Goal: Information Seeking & Learning: Learn about a topic

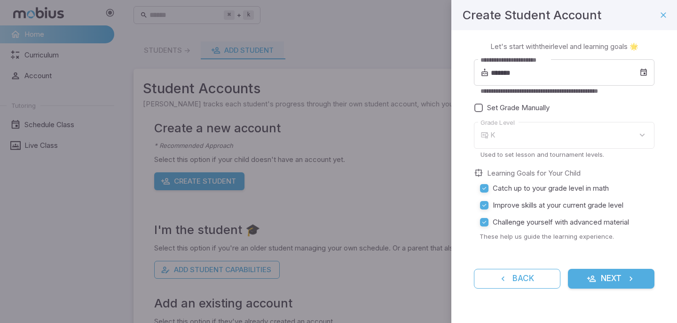
type input "*"
click at [572, 76] on input "*******" at bounding box center [565, 72] width 149 height 26
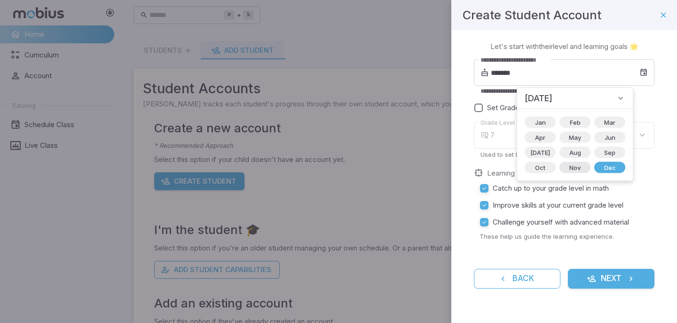
click at [567, 165] on span "Nov" at bounding box center [575, 167] width 23 height 9
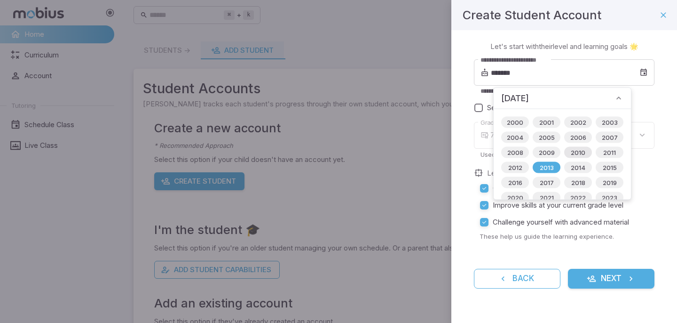
click at [572, 155] on span "2010" at bounding box center [578, 152] width 26 height 9
type input "*******"
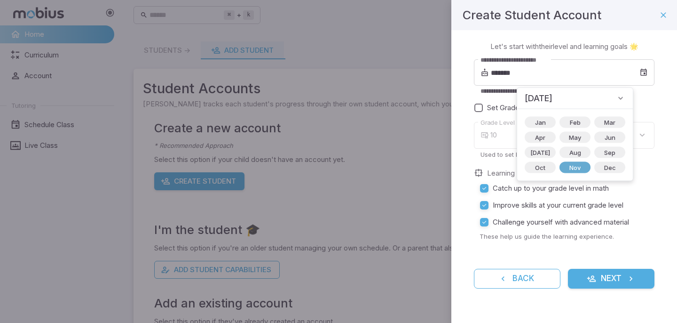
click at [569, 171] on span "Nov" at bounding box center [575, 167] width 23 height 9
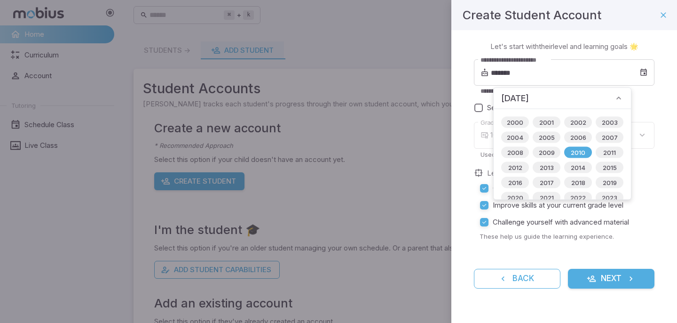
click at [624, 95] on icon at bounding box center [618, 98] width 9 height 9
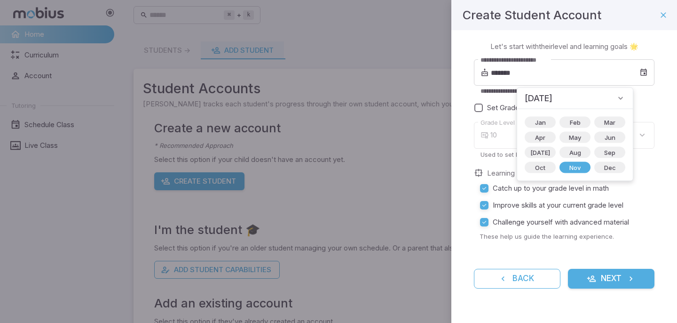
click at [652, 100] on div "Set Grade Manually" at bounding box center [564, 107] width 181 height 17
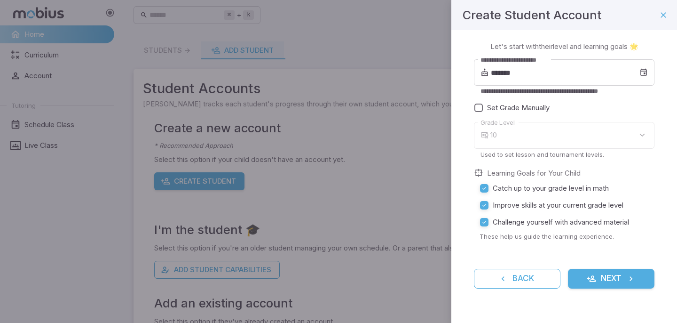
click at [566, 129] on div "10" at bounding box center [573, 135] width 164 height 27
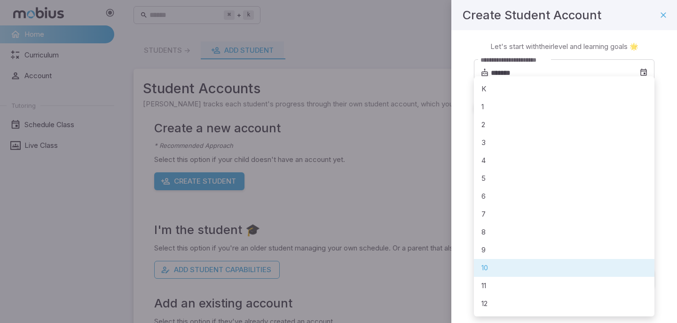
click at [601, 135] on body "**********" at bounding box center [338, 186] width 677 height 373
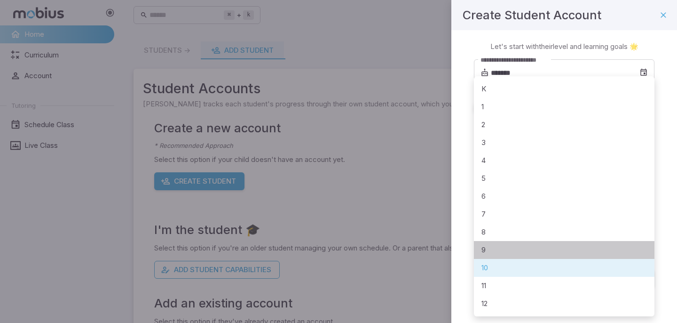
click at [574, 250] on li "9" at bounding box center [564, 250] width 181 height 18
type input "*"
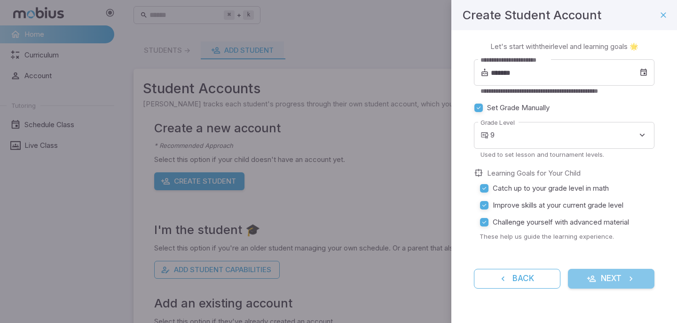
click at [611, 280] on button "Next" at bounding box center [611, 279] width 87 height 20
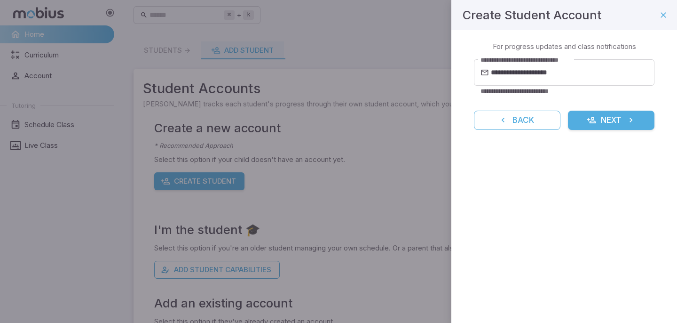
click at [609, 123] on button "Next" at bounding box center [611, 121] width 87 height 20
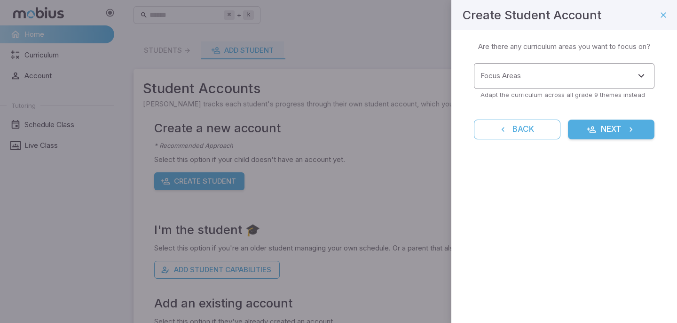
click at [564, 74] on input "Focus Areas" at bounding box center [557, 75] width 158 height 17
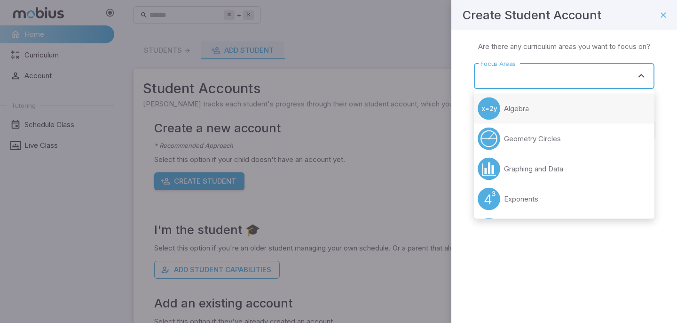
click at [529, 118] on li "Algebra" at bounding box center [564, 109] width 181 height 30
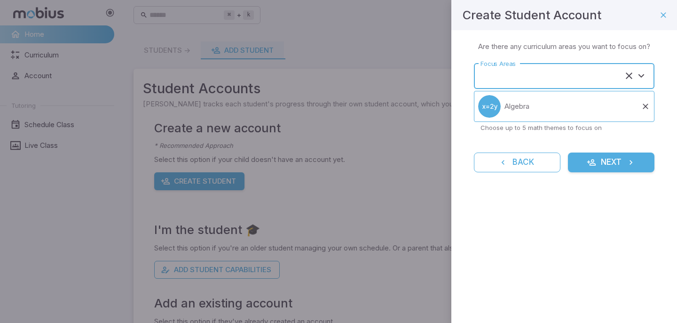
click at [572, 71] on input "Focus Areas" at bounding box center [551, 75] width 146 height 17
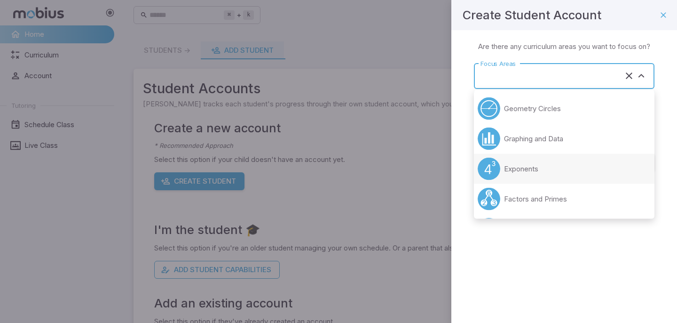
click at [570, 172] on li "Exponents" at bounding box center [564, 169] width 181 height 30
click at [542, 72] on input "Focus Areas" at bounding box center [551, 75] width 146 height 17
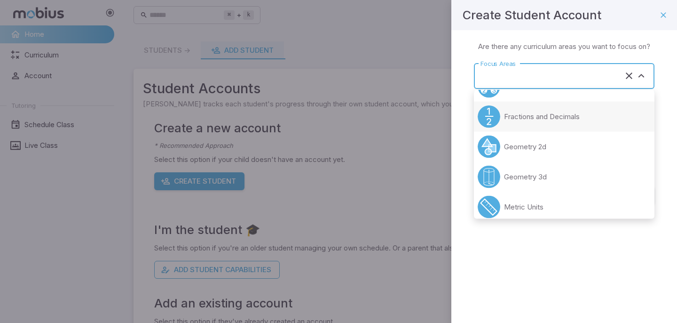
scroll to position [81, 0]
click at [537, 113] on p "Fractions and Decimals" at bounding box center [542, 118] width 76 height 10
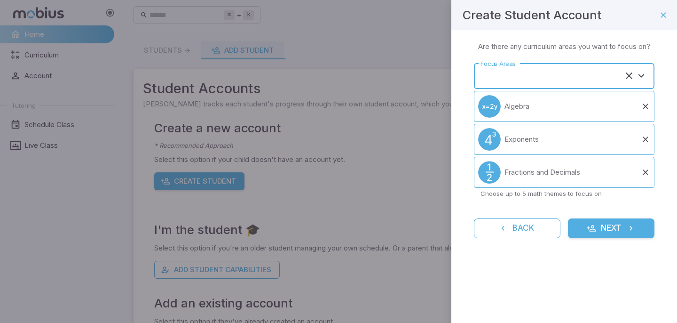
click at [599, 75] on input "Focus Areas" at bounding box center [551, 75] width 146 height 17
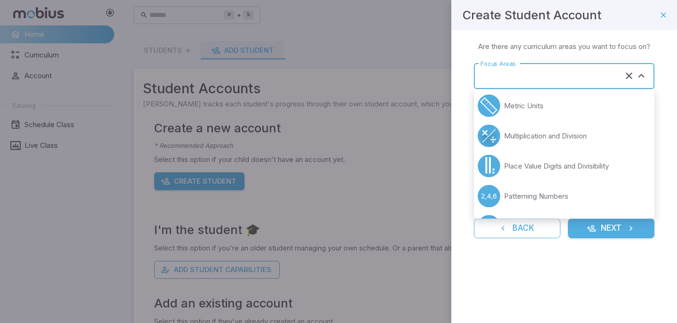
scroll to position [154, 0]
click at [567, 144] on li "Multiplication and Division" at bounding box center [564, 135] width 181 height 30
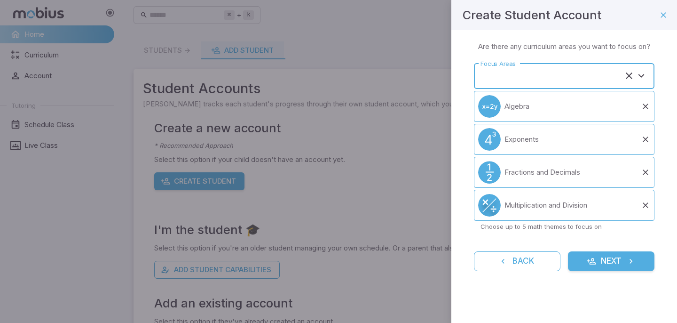
click at [550, 78] on input "Focus Areas" at bounding box center [551, 75] width 146 height 17
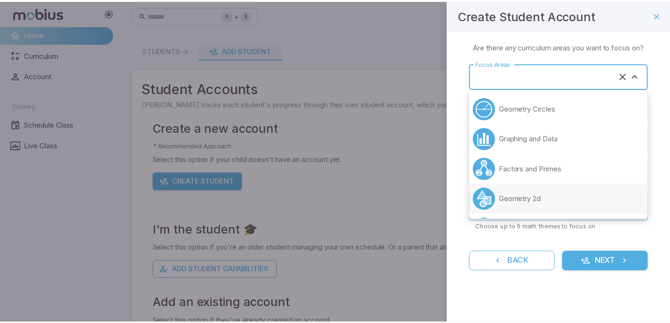
scroll to position [390, 0]
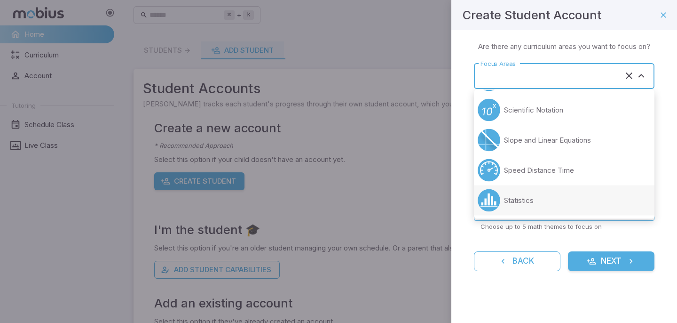
click at [544, 198] on li "Statistics" at bounding box center [564, 200] width 181 height 30
type input "**********"
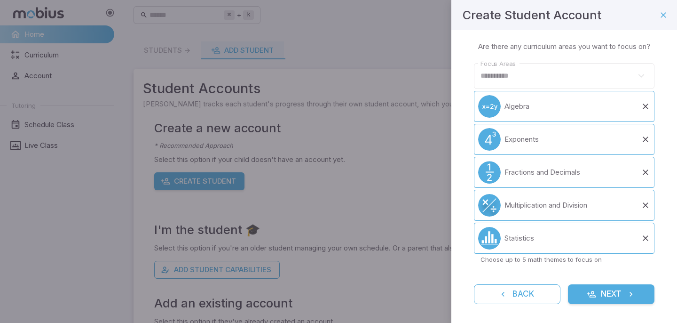
click at [616, 304] on button "Next" at bounding box center [611, 294] width 87 height 20
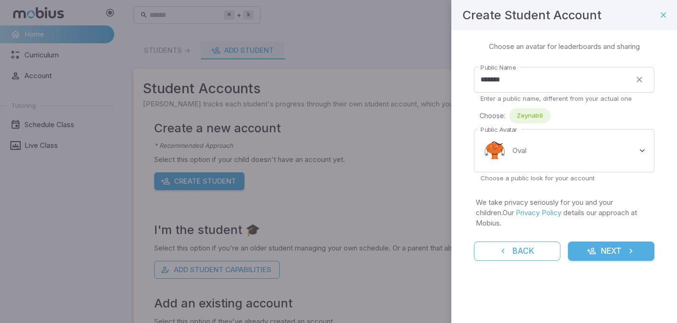
click at [614, 241] on button "Next" at bounding box center [611, 251] width 87 height 20
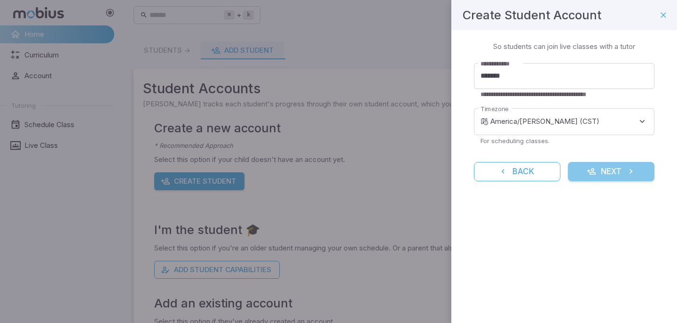
click at [627, 168] on icon "submit" at bounding box center [631, 171] width 9 height 9
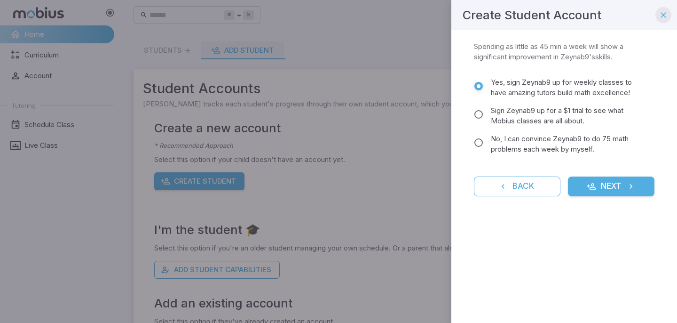
click at [660, 19] on icon "button" at bounding box center [663, 14] width 9 height 9
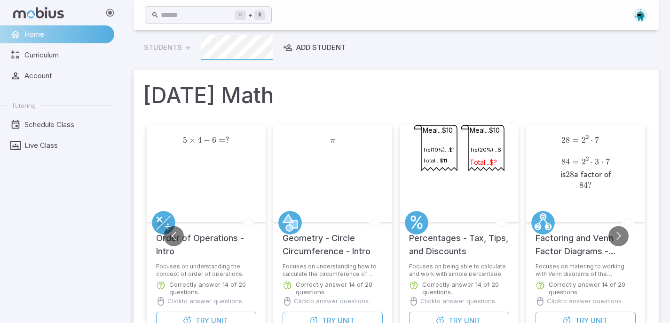
scroll to position [0, 0]
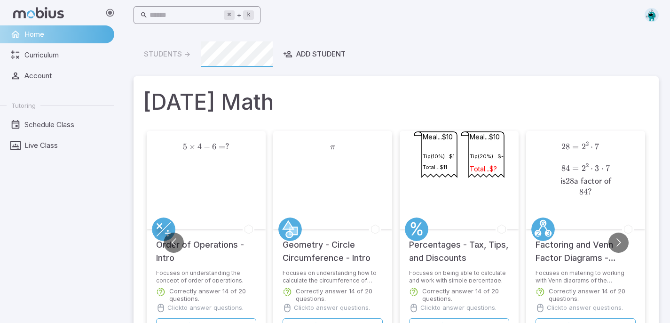
click at [201, 13] on input "text" at bounding box center [187, 15] width 74 height 18
click at [201, 11] on input "text" at bounding box center [187, 15] width 74 height 18
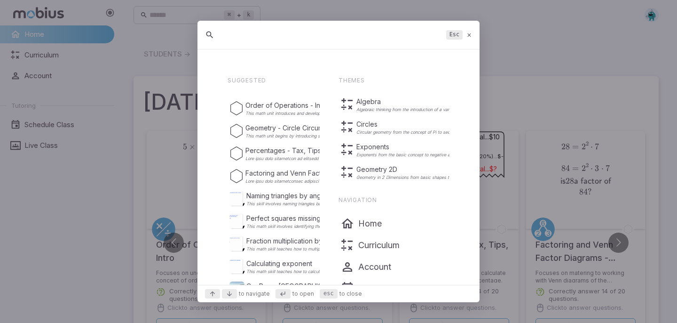
click at [469, 38] on icon at bounding box center [470, 35] width 6 height 7
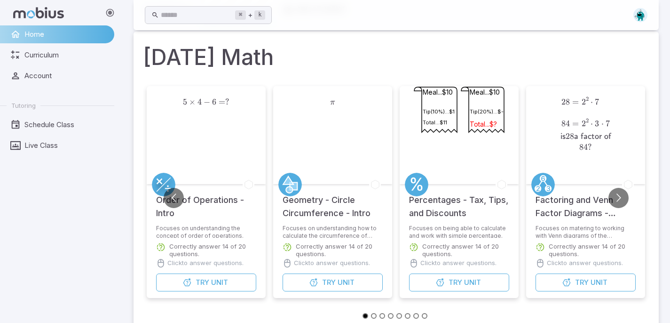
scroll to position [46, 0]
click at [621, 197] on button "Go to next slide" at bounding box center [619, 197] width 20 height 20
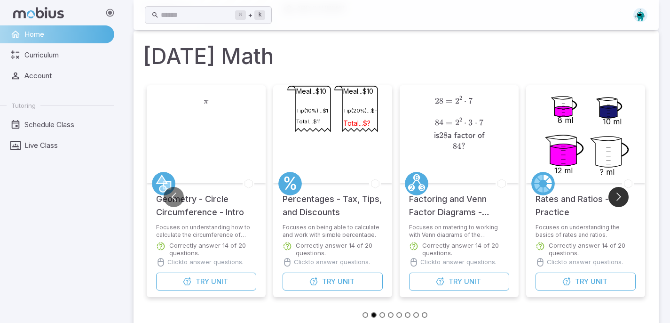
click at [621, 197] on button "Go to next slide" at bounding box center [619, 197] width 20 height 20
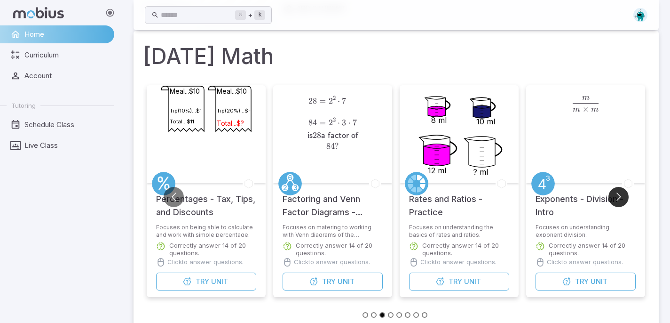
click at [613, 199] on button "Go to next slide" at bounding box center [619, 197] width 20 height 20
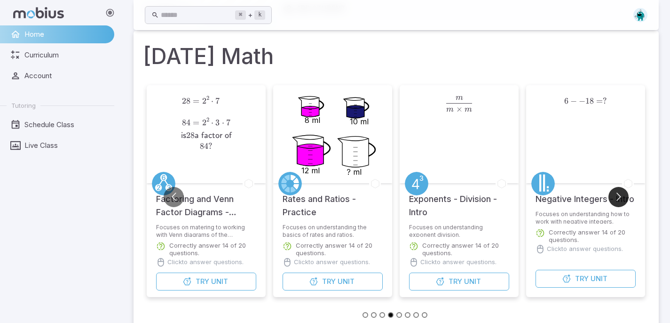
click at [613, 198] on button "Go to next slide" at bounding box center [619, 197] width 20 height 20
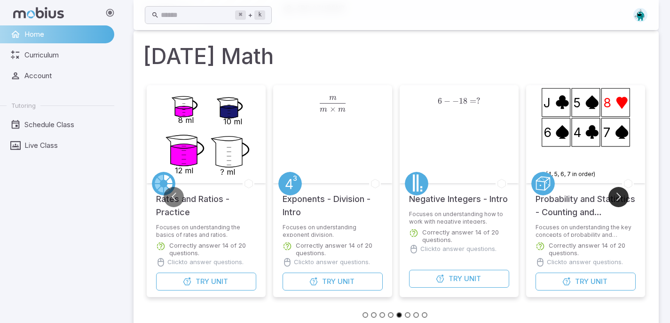
click at [613, 198] on button "Go to next slide" at bounding box center [619, 197] width 20 height 20
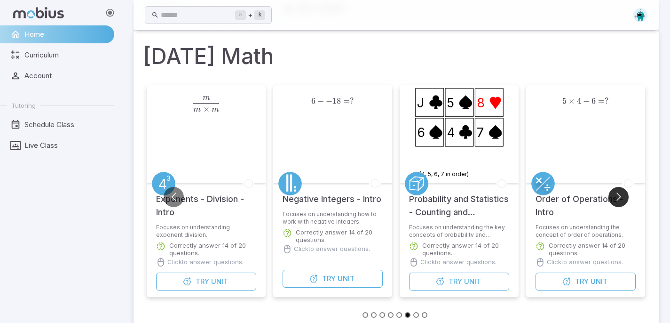
click at [613, 198] on button "Go to next slide" at bounding box center [619, 197] width 20 height 20
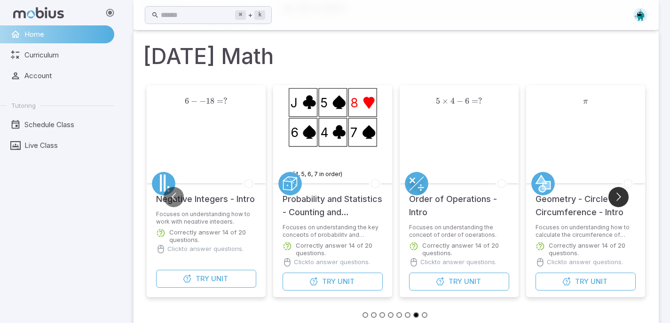
click at [613, 198] on button "Go to next slide" at bounding box center [619, 197] width 20 height 20
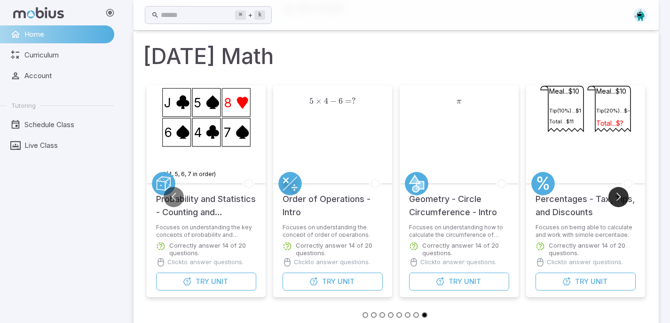
click at [613, 198] on button "Go to next slide" at bounding box center [619, 197] width 20 height 20
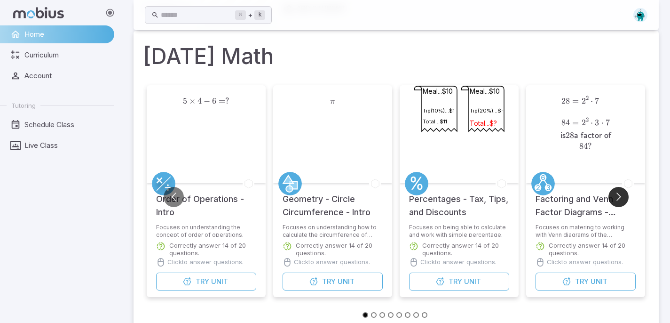
click at [613, 198] on button "Go to next slide" at bounding box center [619, 197] width 20 height 20
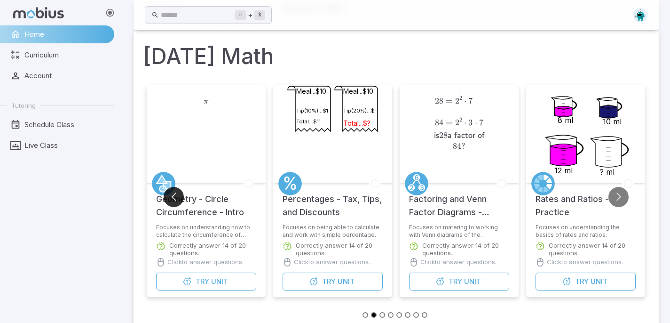
click at [169, 191] on button "Go to previous slide" at bounding box center [174, 197] width 20 height 20
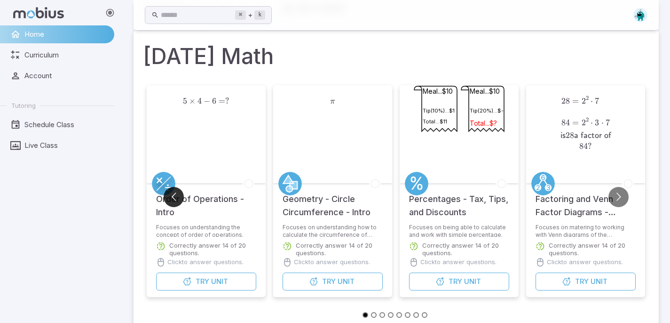
click at [169, 191] on button "Go to previous slide" at bounding box center [174, 197] width 20 height 20
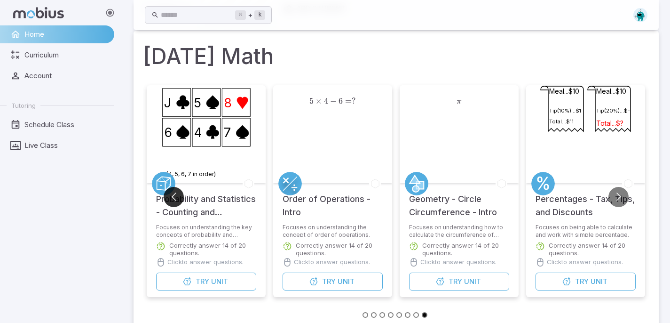
click at [169, 190] on button "Go to previous slide" at bounding box center [174, 197] width 20 height 20
click at [169, 189] on button "Go to previous slide" at bounding box center [174, 197] width 20 height 20
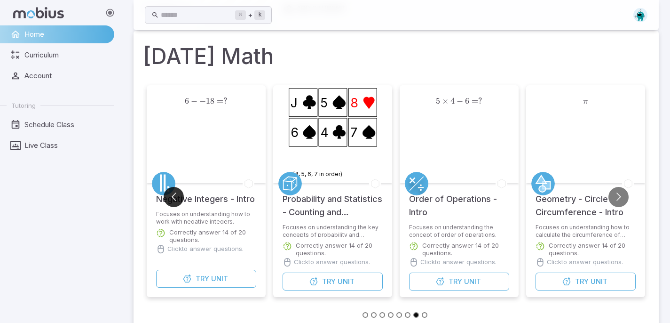
click at [169, 189] on button "Go to previous slide" at bounding box center [174, 197] width 20 height 20
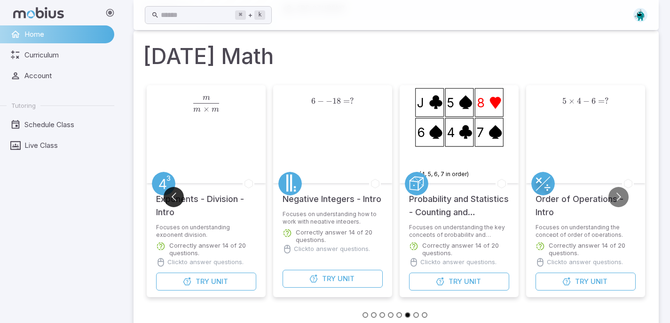
click at [169, 189] on button "Go to previous slide" at bounding box center [174, 197] width 20 height 20
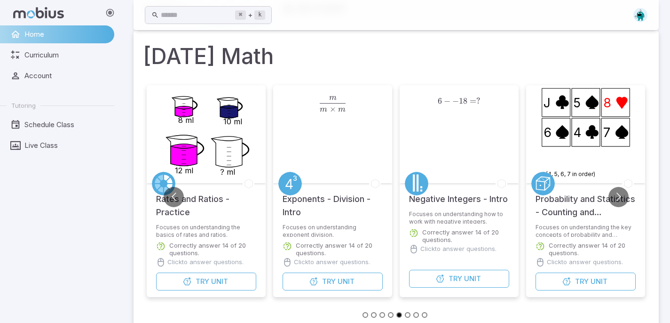
drag, startPoint x: 169, startPoint y: 189, endPoint x: 169, endPoint y: 183, distance: 6.6
click at [169, 187] on div "5 × 4 − 6 = ? 5\times4 - 6 = ? 5 × 4 − 6 = ? Order of Operations - Intro Focuse…" at bounding box center [396, 200] width 507 height 238
click at [169, 183] on circle at bounding box center [164, 184] width 24 height 24
